Goal: Information Seeking & Learning: Understand process/instructions

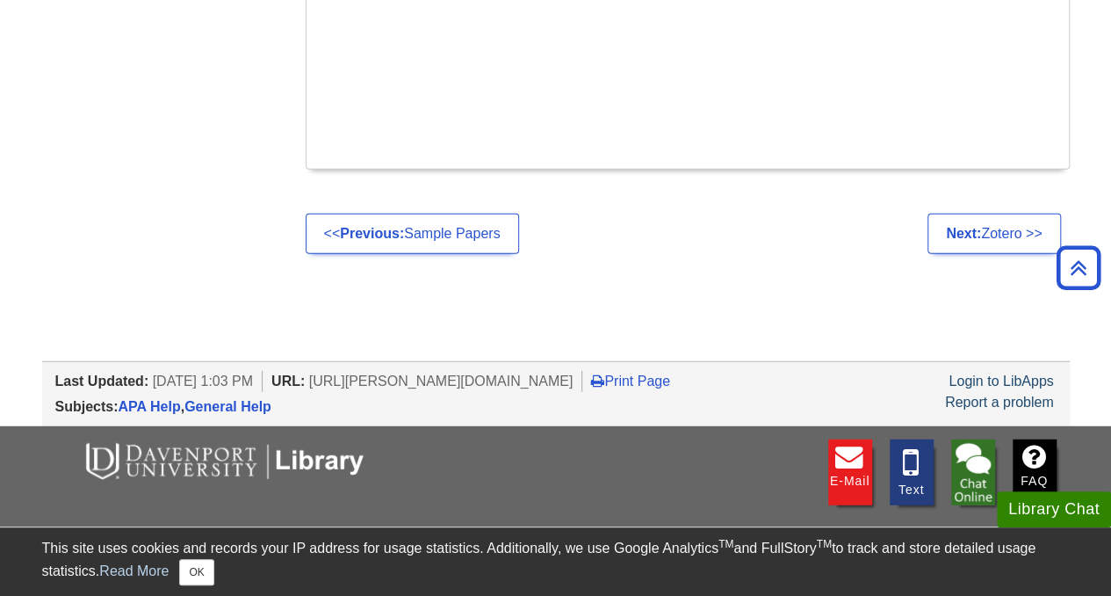
scroll to position [2206, 0]
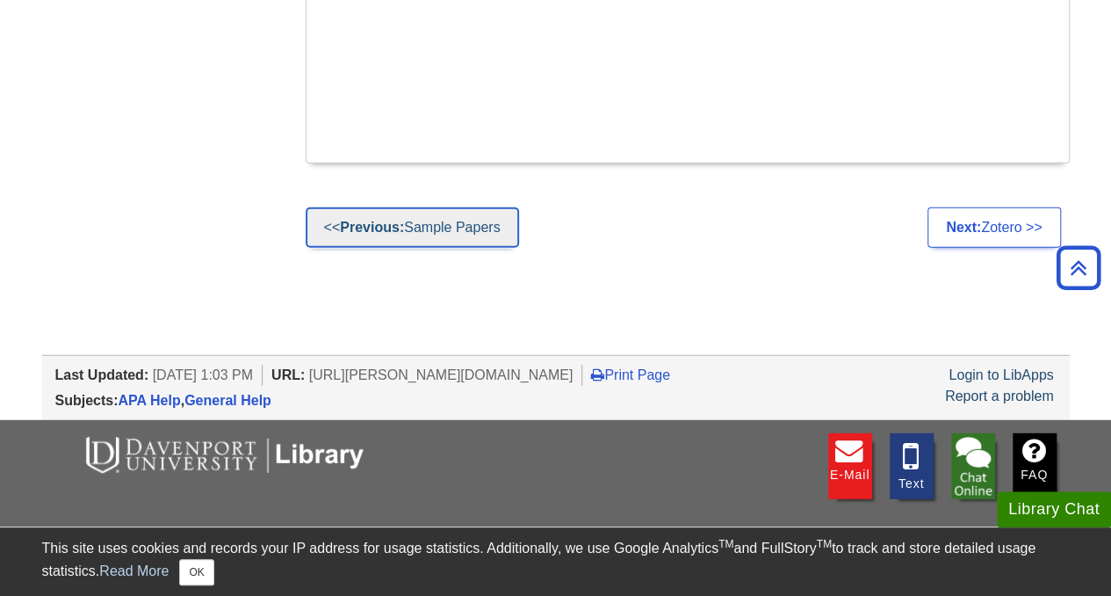
click at [488, 224] on link "<< Previous: Sample Papers" at bounding box center [412, 227] width 213 height 40
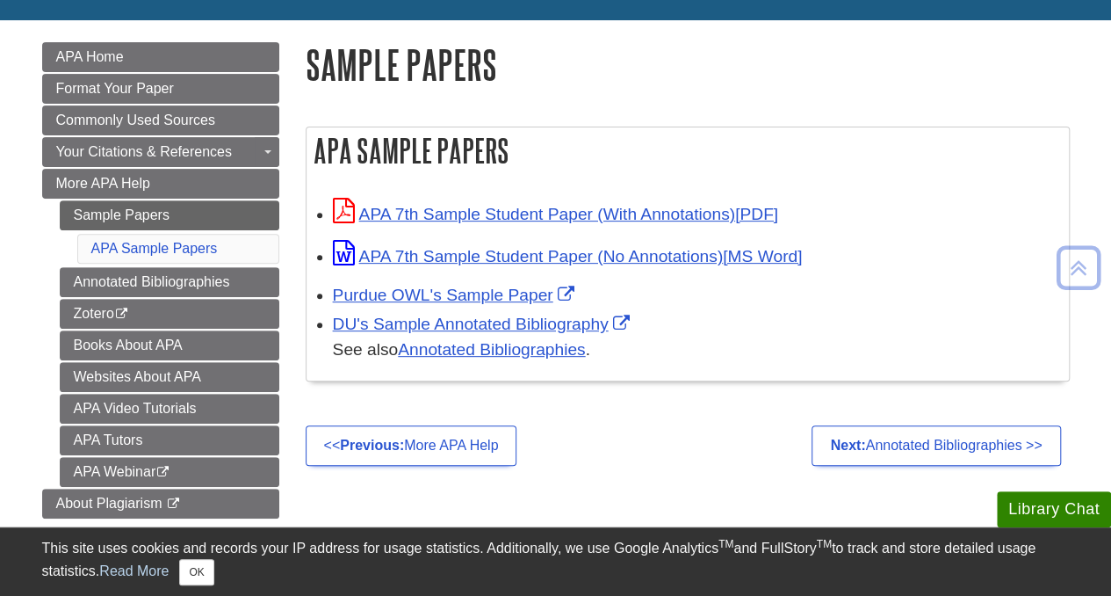
scroll to position [223, 0]
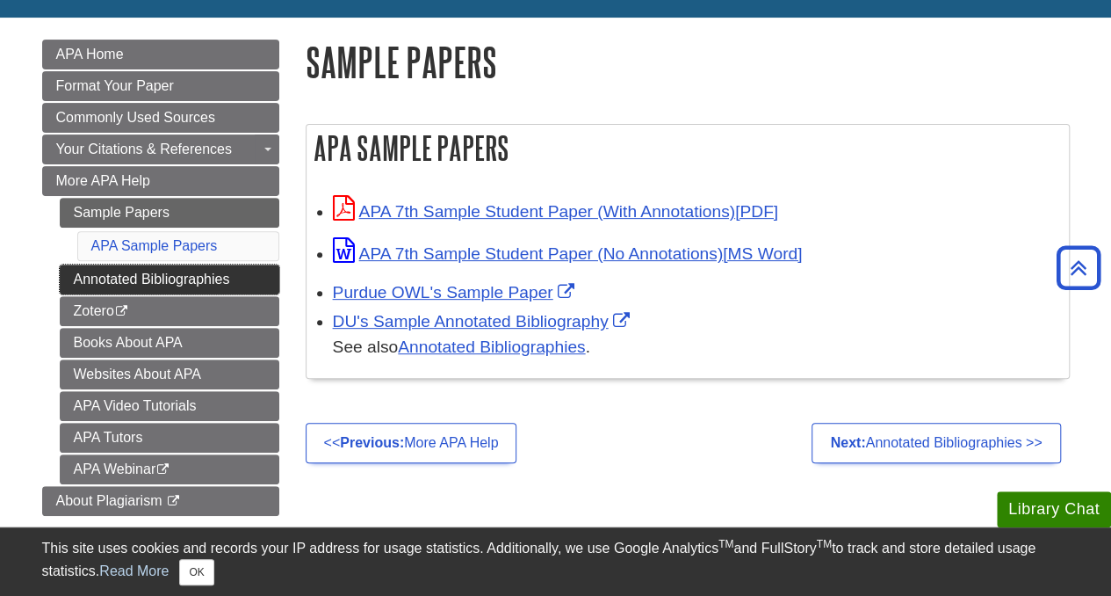
click at [226, 274] on link "Annotated Bibliographies" at bounding box center [170, 279] width 220 height 30
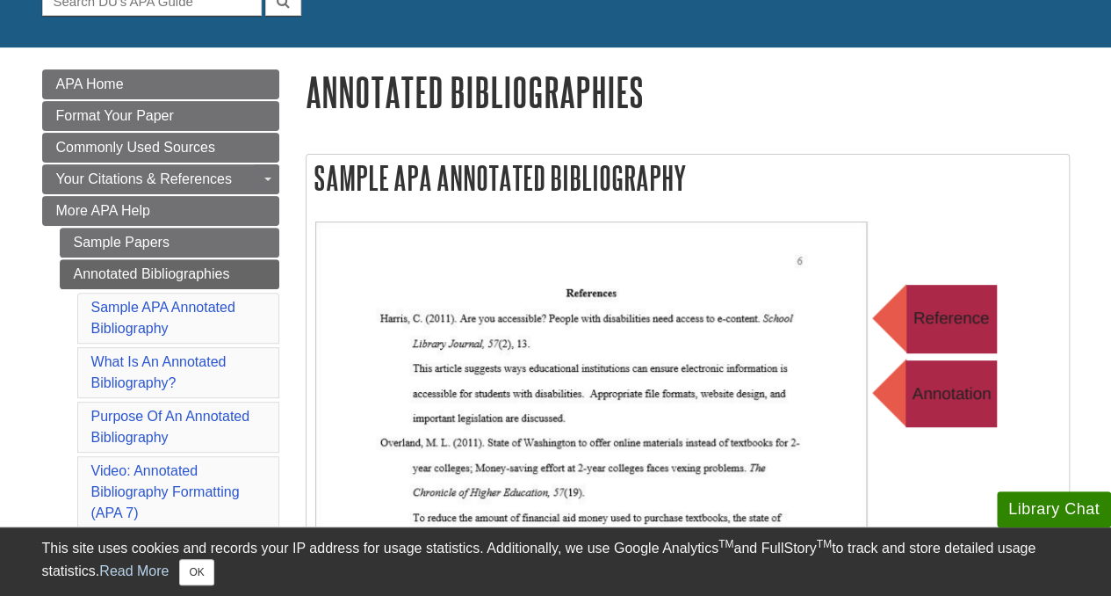
scroll to position [195, 0]
